Goal: Task Accomplishment & Management: Manage account settings

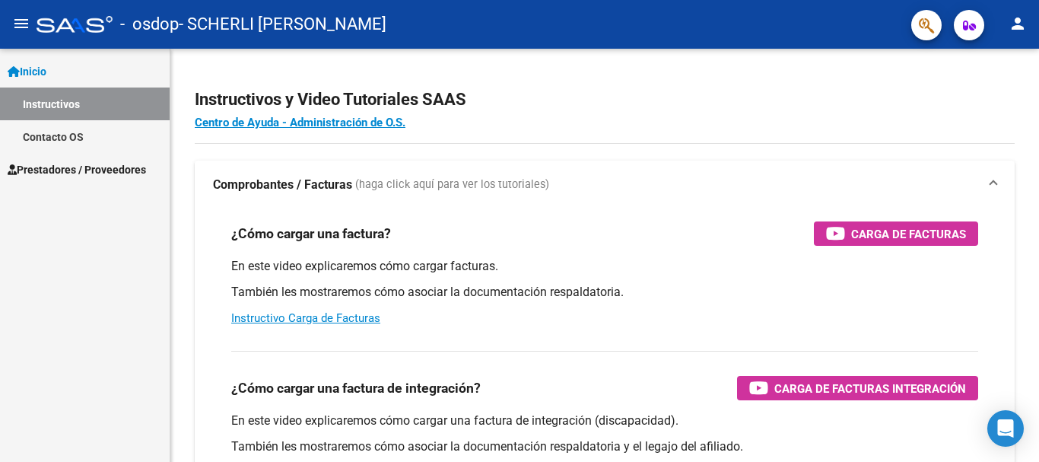
scroll to position [254, 0]
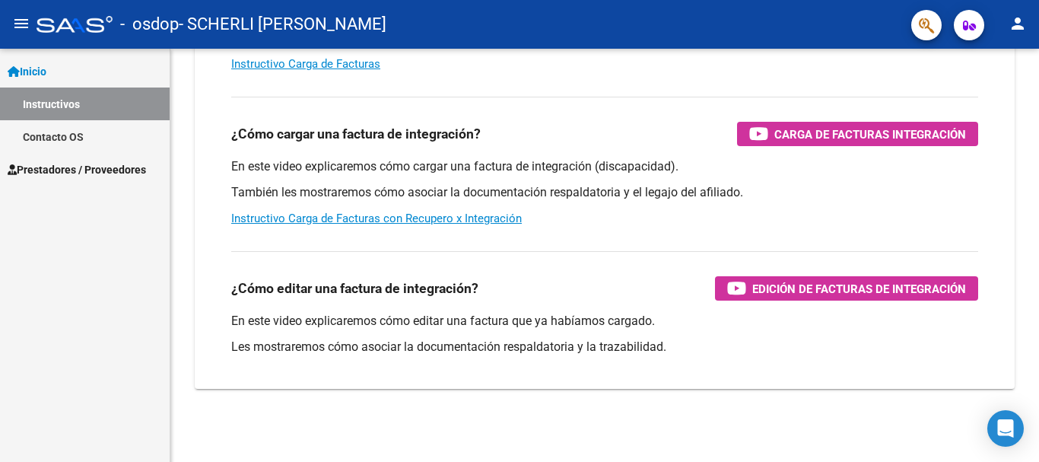
click at [65, 168] on span "Prestadores / Proveedores" at bounding box center [77, 169] width 138 height 17
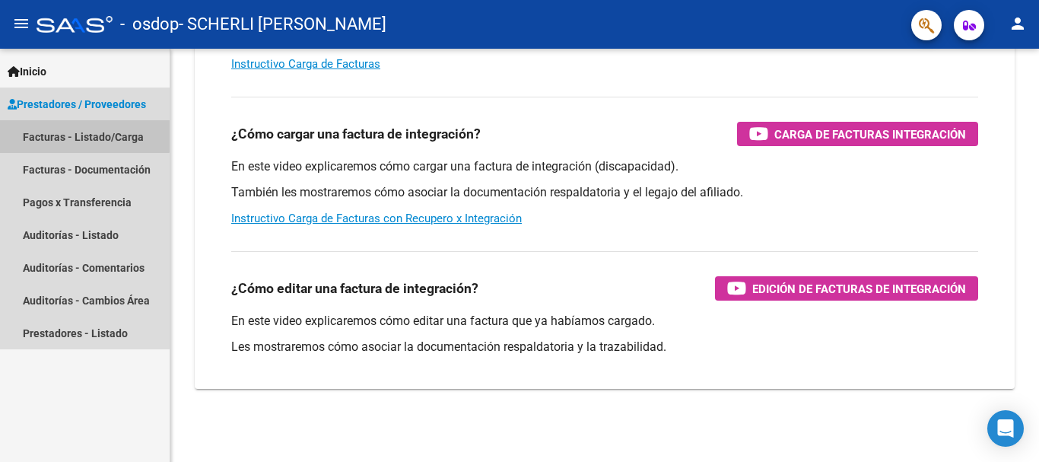
click at [84, 135] on link "Facturas - Listado/Carga" at bounding box center [85, 136] width 170 height 33
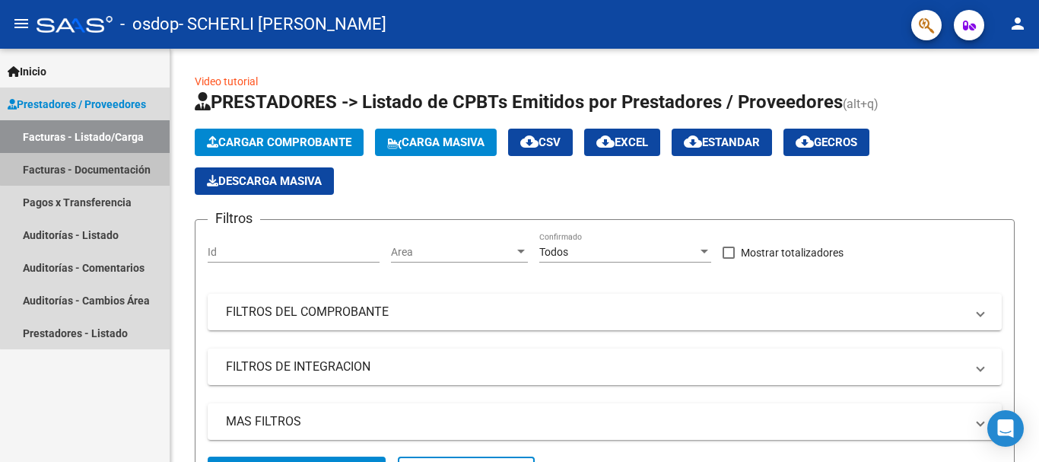
click at [99, 168] on link "Facturas - Documentación" at bounding box center [85, 169] width 170 height 33
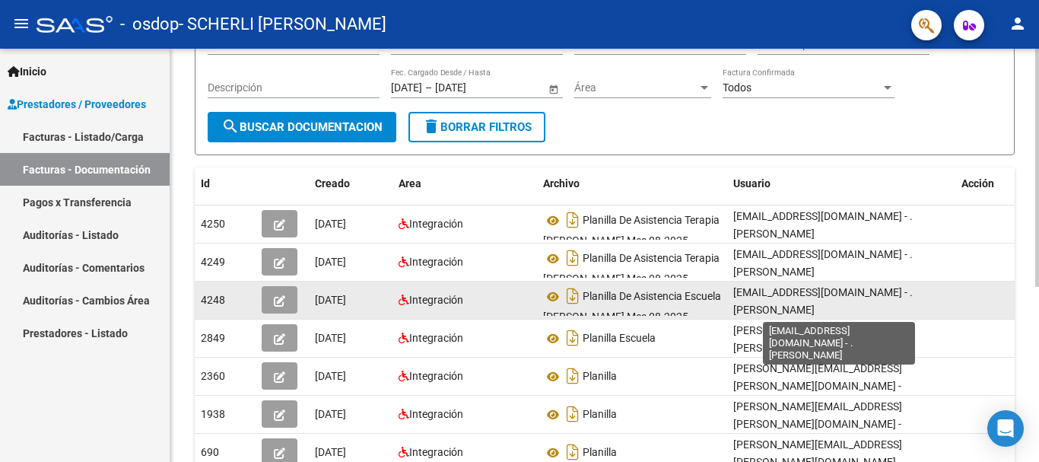
scroll to position [3, 0]
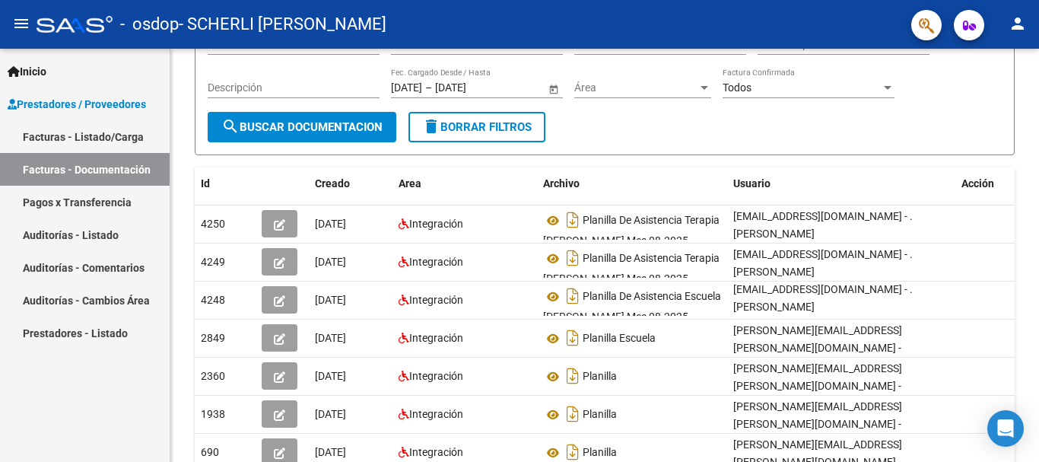
click at [72, 205] on link "Pagos x Transferencia" at bounding box center [85, 202] width 170 height 33
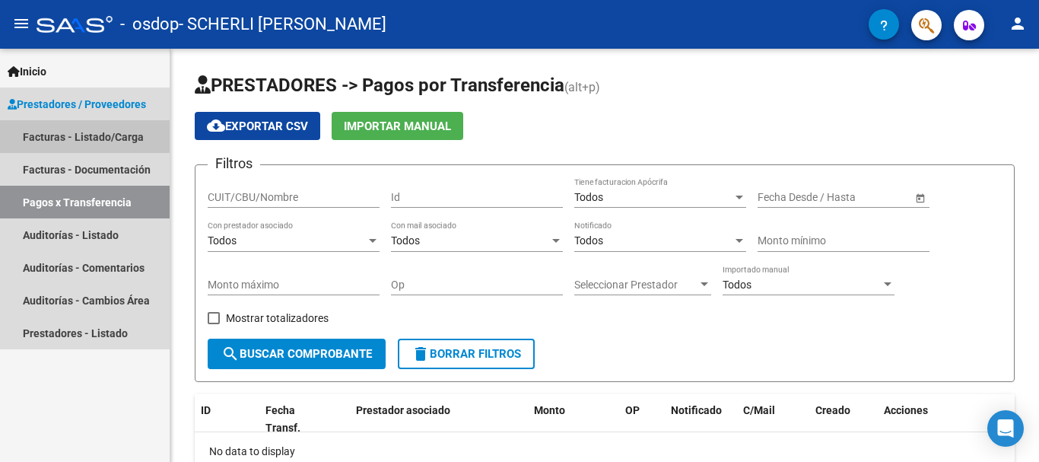
click at [85, 136] on link "Facturas - Listado/Carga" at bounding box center [85, 136] width 170 height 33
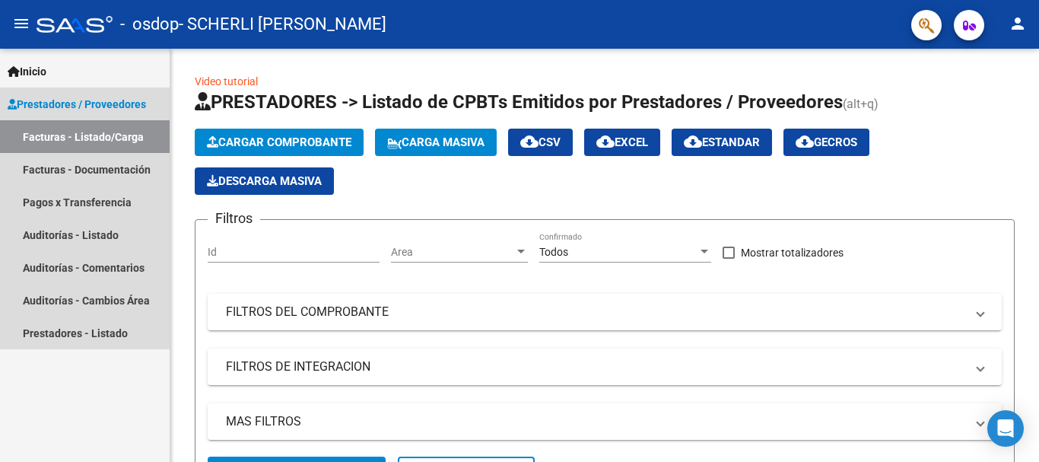
click at [63, 105] on span "Prestadores / Proveedores" at bounding box center [77, 104] width 138 height 17
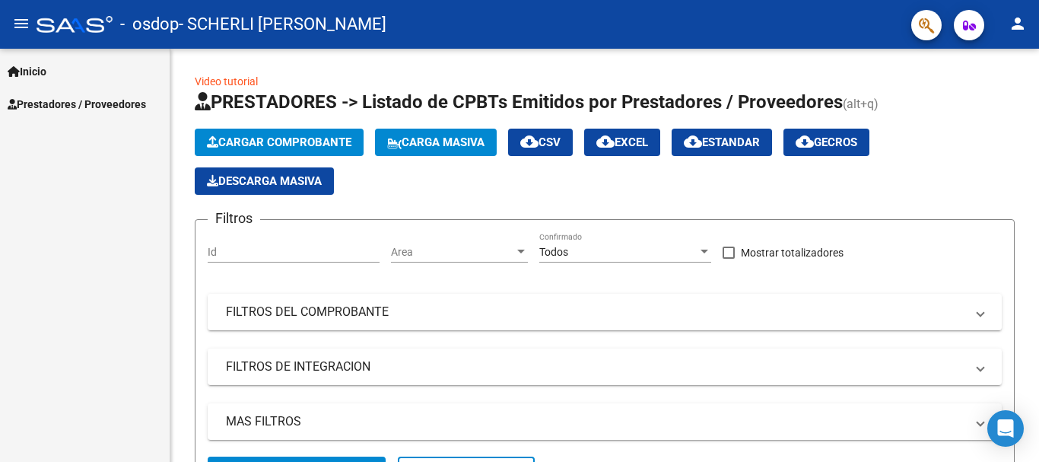
click at [42, 71] on span "Inicio" at bounding box center [27, 71] width 39 height 17
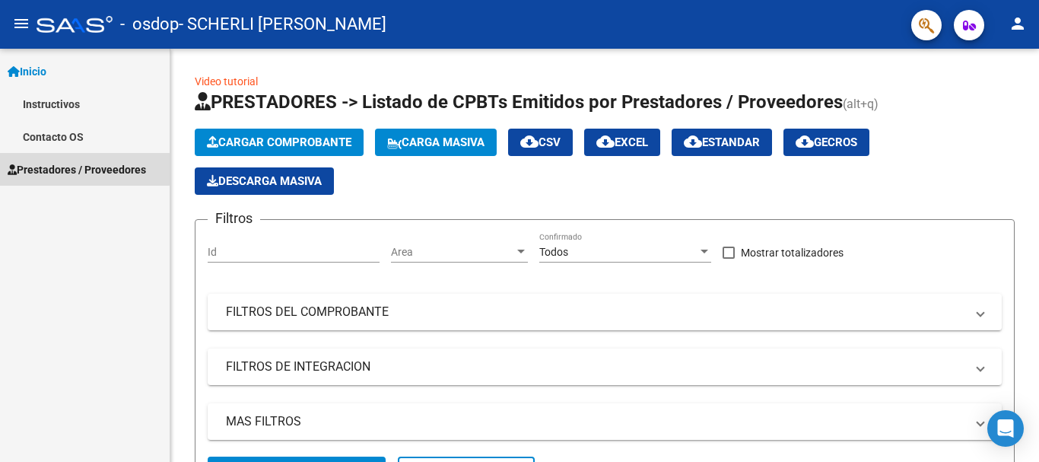
click at [65, 167] on span "Prestadores / Proveedores" at bounding box center [77, 169] width 138 height 17
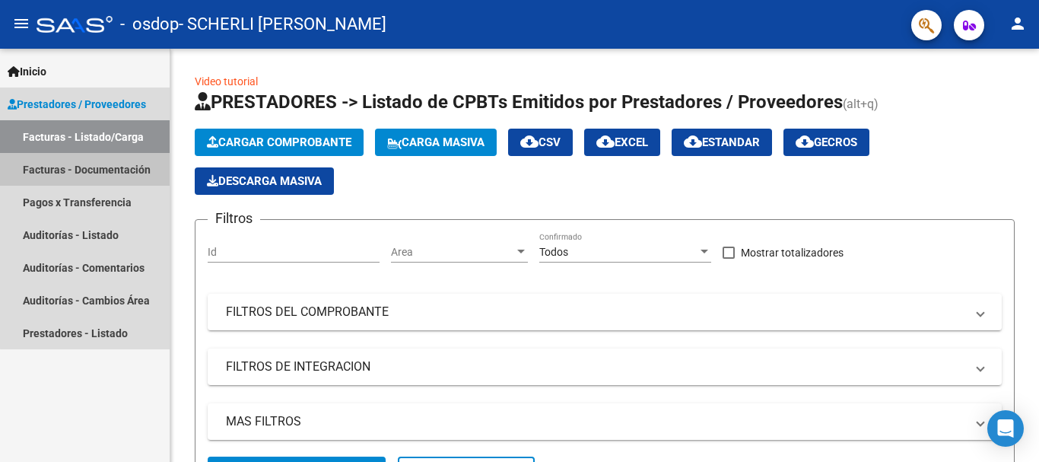
click at [135, 167] on link "Facturas - Documentación" at bounding box center [85, 169] width 170 height 33
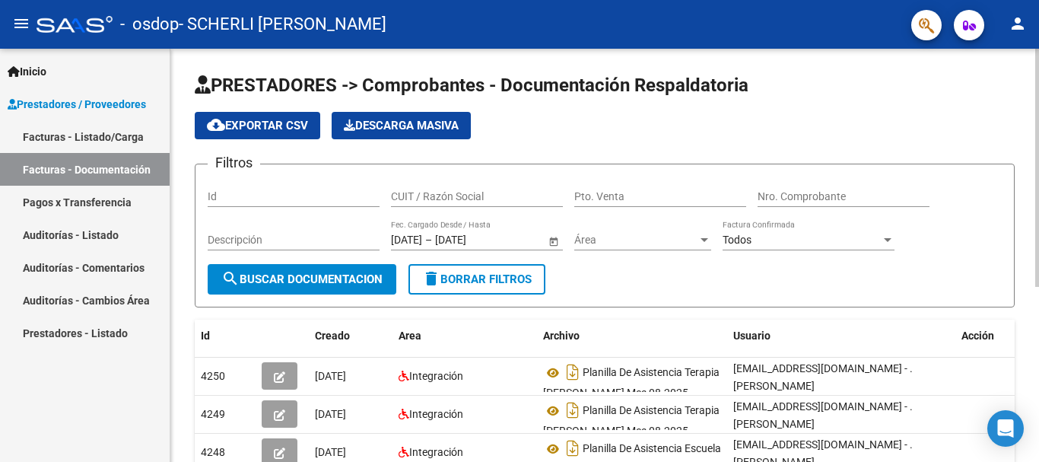
click at [553, 240] on span "Open calendar" at bounding box center [554, 240] width 37 height 37
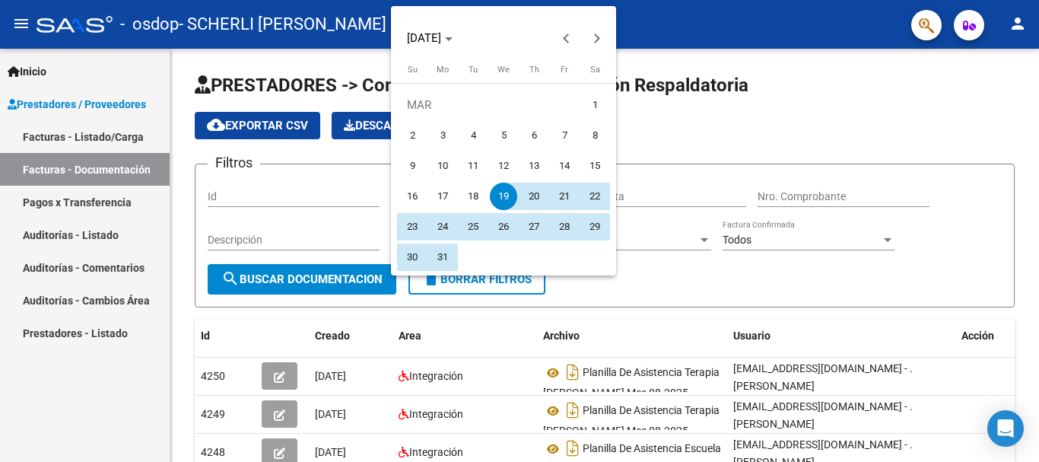
click at [285, 320] on div at bounding box center [519, 231] width 1039 height 462
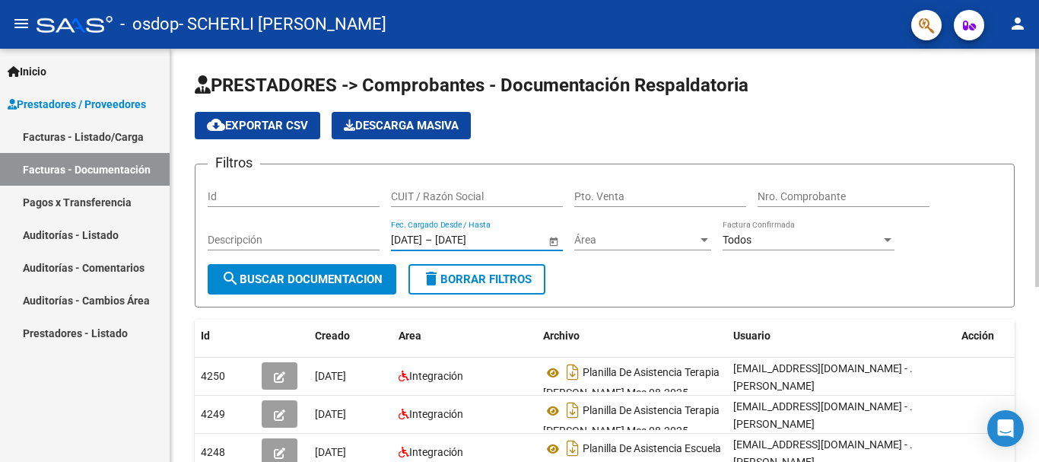
drag, startPoint x: 522, startPoint y: 238, endPoint x: 308, endPoint y: 240, distance: 213.8
click at [308, 240] on div "Filtros Id CUIT / Razón Social Pto. Venta Nro. Comprobante Descripción [DATE] […" at bounding box center [605, 221] width 794 height 88
type input "1"
click at [596, 276] on form "Filtros Id CUIT / Razón Social Pto. Venta Nro. Comprobante Descripción Fecha in…" at bounding box center [605, 236] width 820 height 144
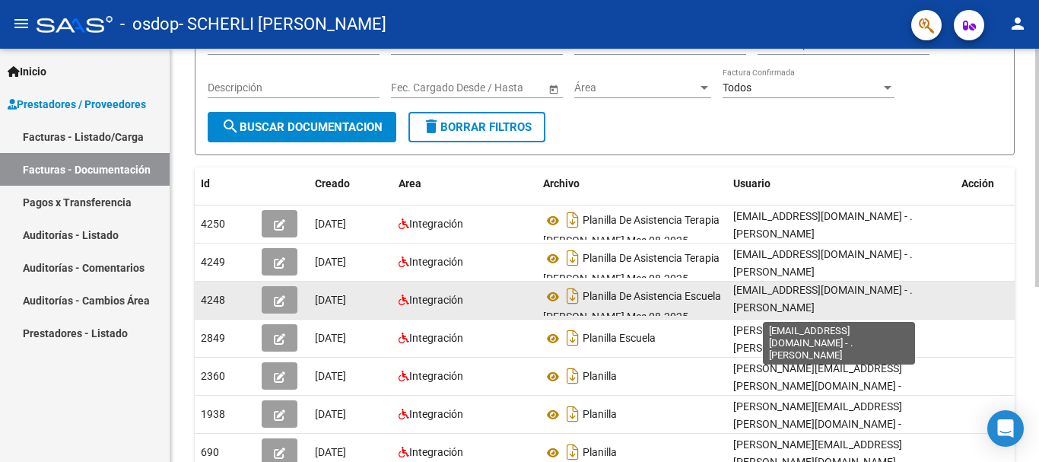
scroll to position [3, 0]
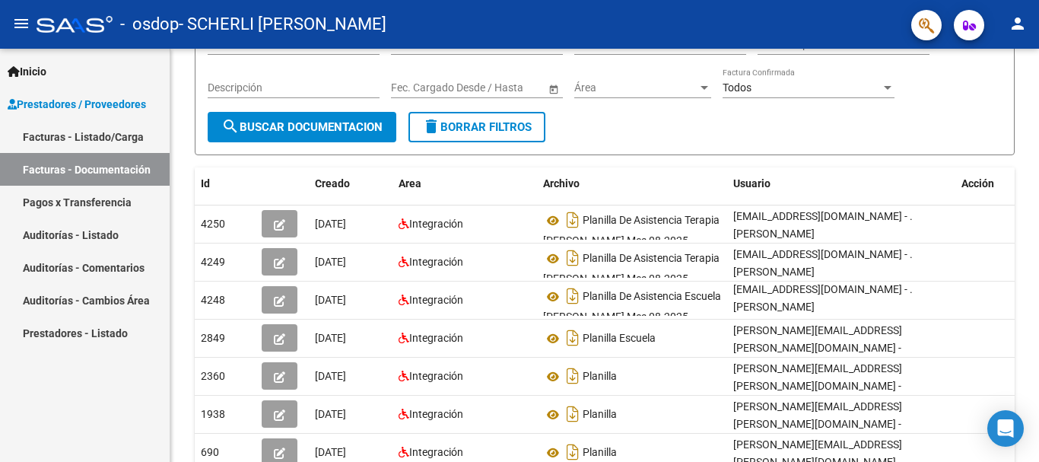
click at [50, 174] on link "Facturas - Documentación" at bounding box center [85, 169] width 170 height 33
click at [46, 138] on link "Facturas - Listado/Carga" at bounding box center [85, 136] width 170 height 33
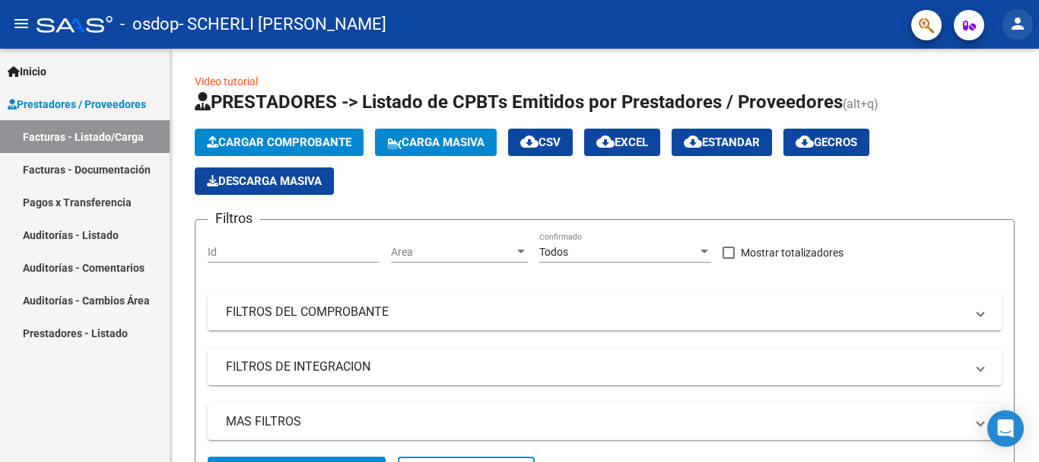
click at [1023, 20] on mat-icon "person" at bounding box center [1018, 23] width 18 height 18
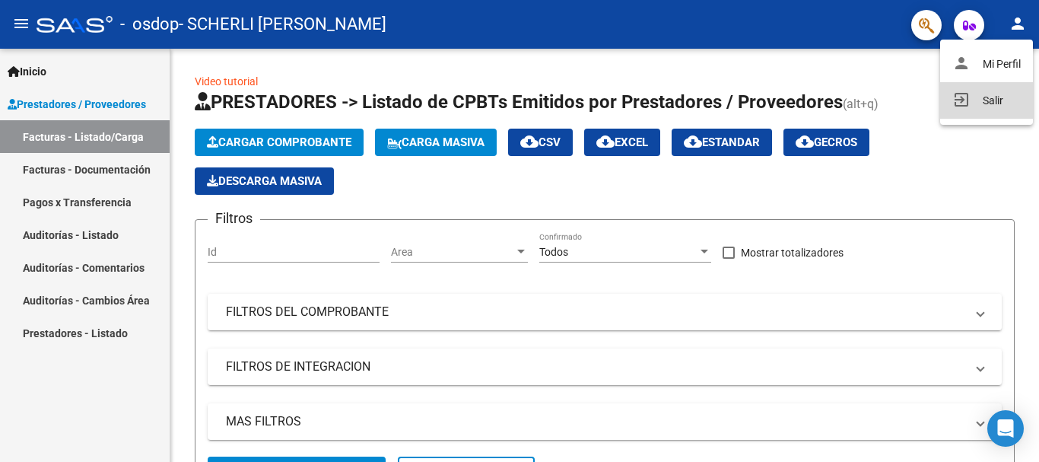
click at [991, 103] on button "exit_to_app Salir" at bounding box center [986, 100] width 93 height 37
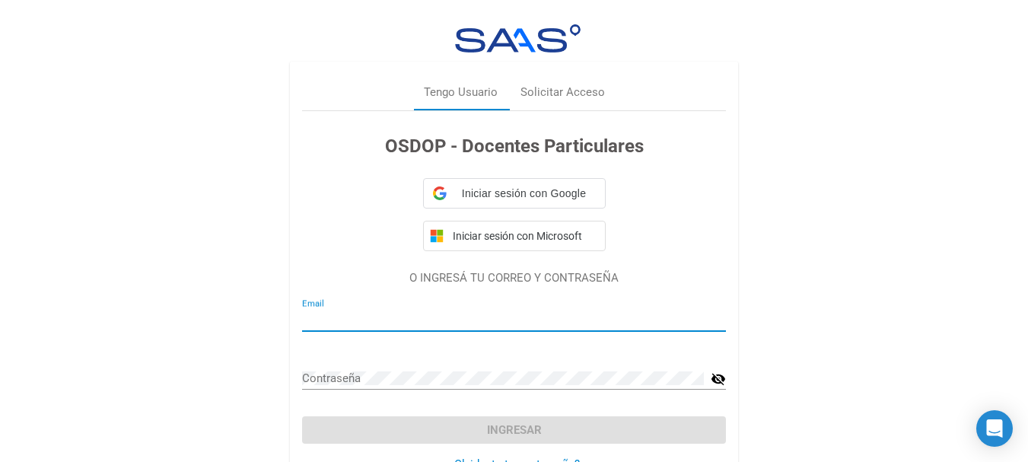
type input "[EMAIL_ADDRESS][DOMAIN_NAME]"
